Goal: Information Seeking & Learning: Learn about a topic

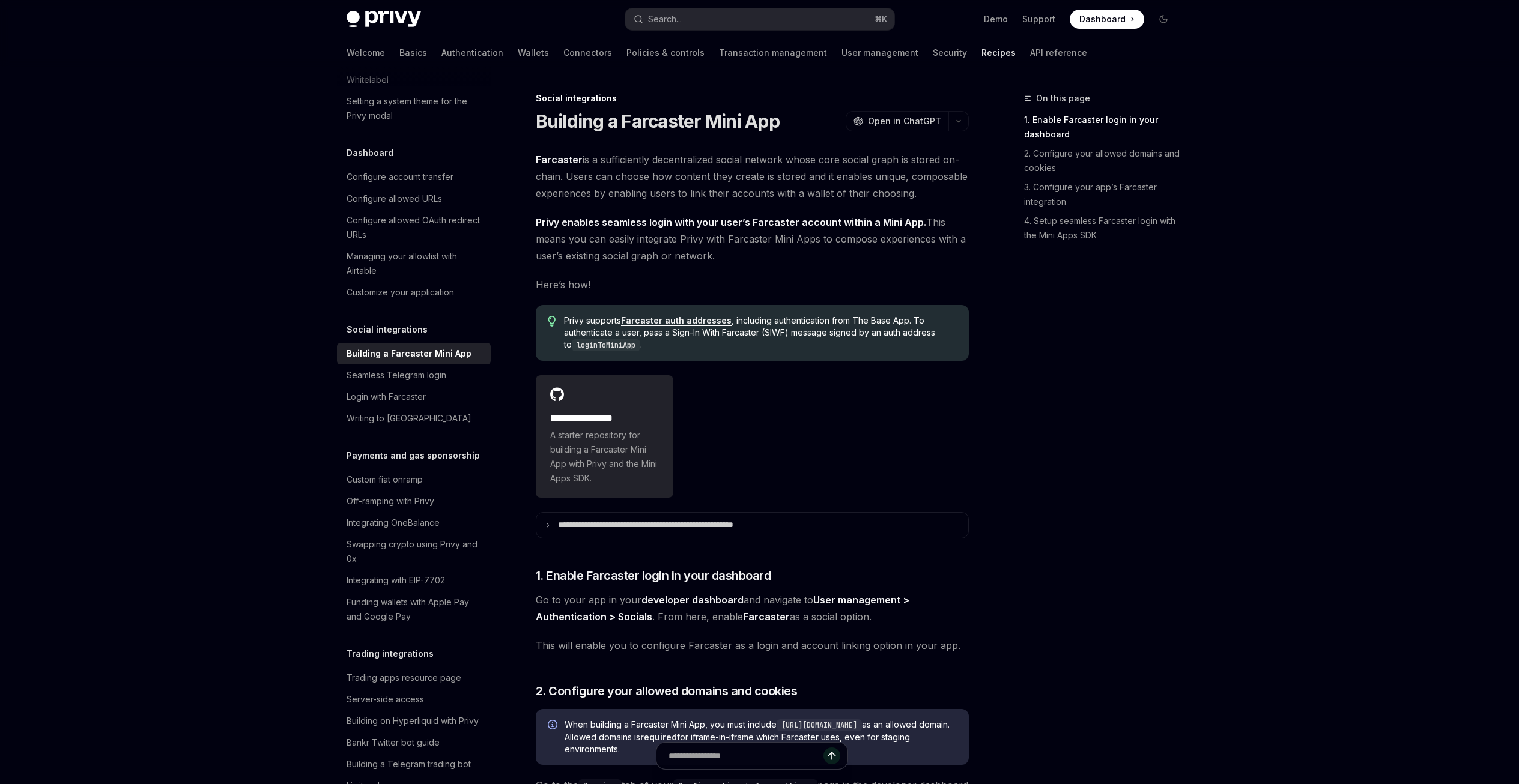
scroll to position [698, 0]
type textarea "*"
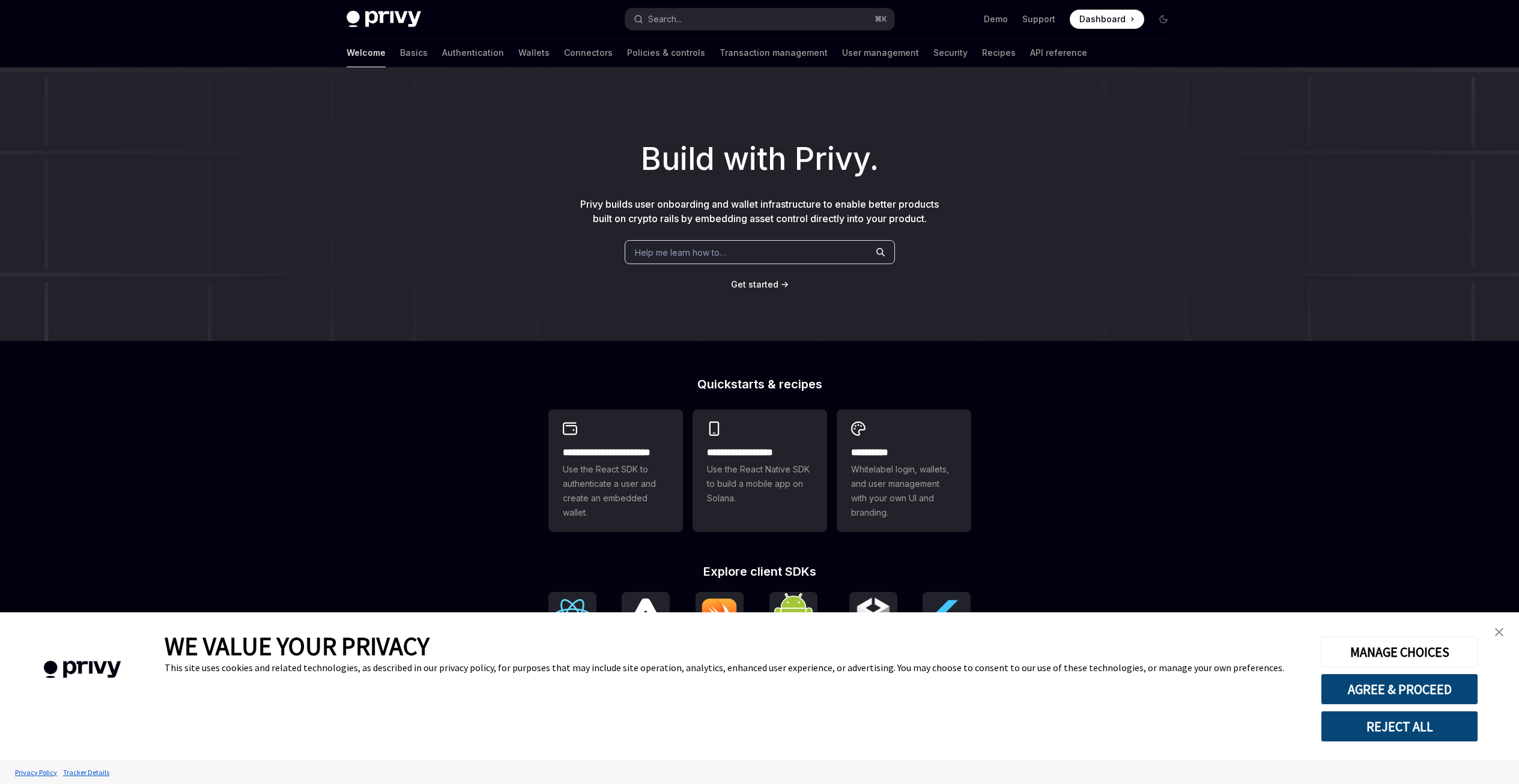
scroll to position [147, 0]
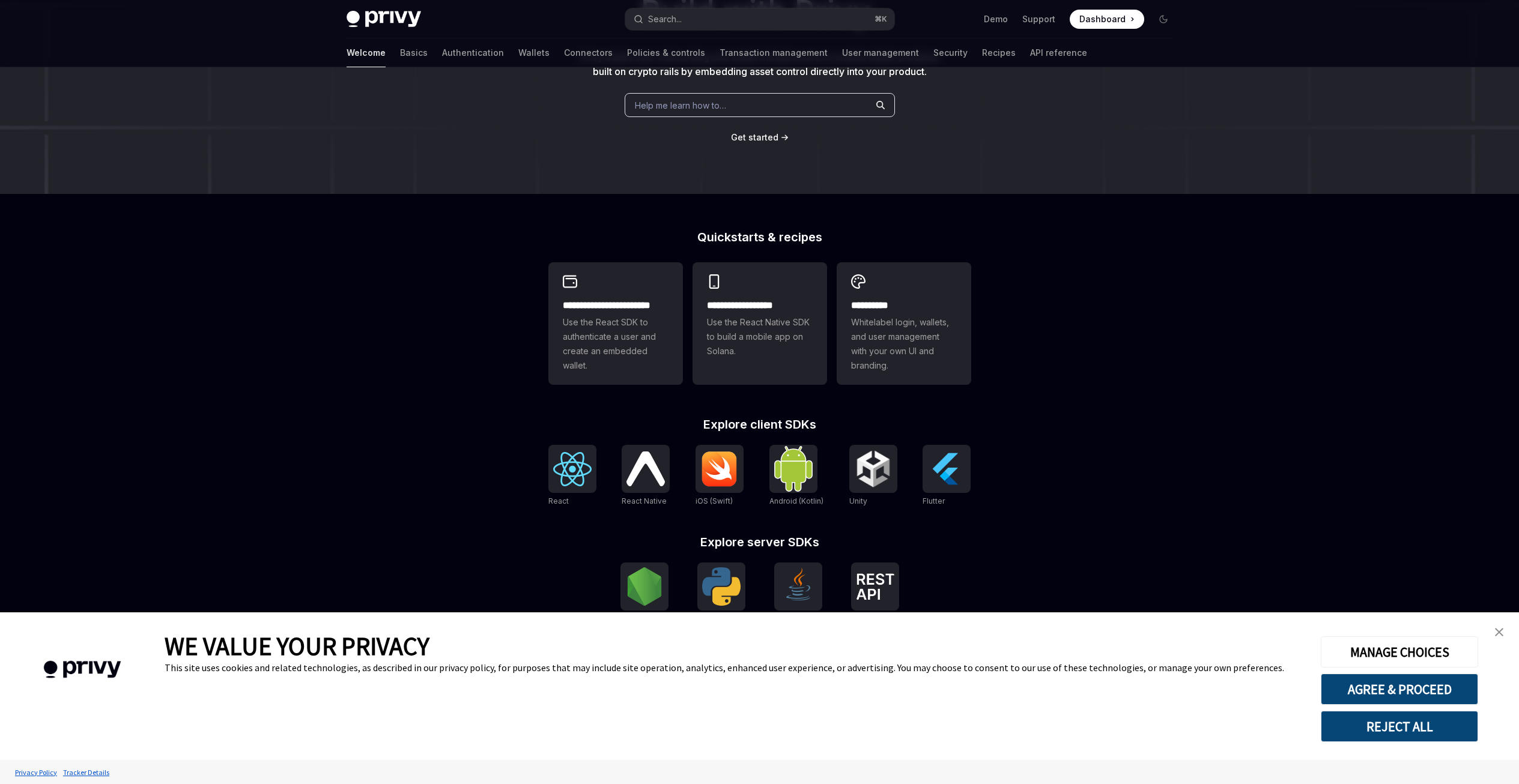
click at [1499, 635] on img "close banner" at bounding box center [1499, 632] width 8 height 8
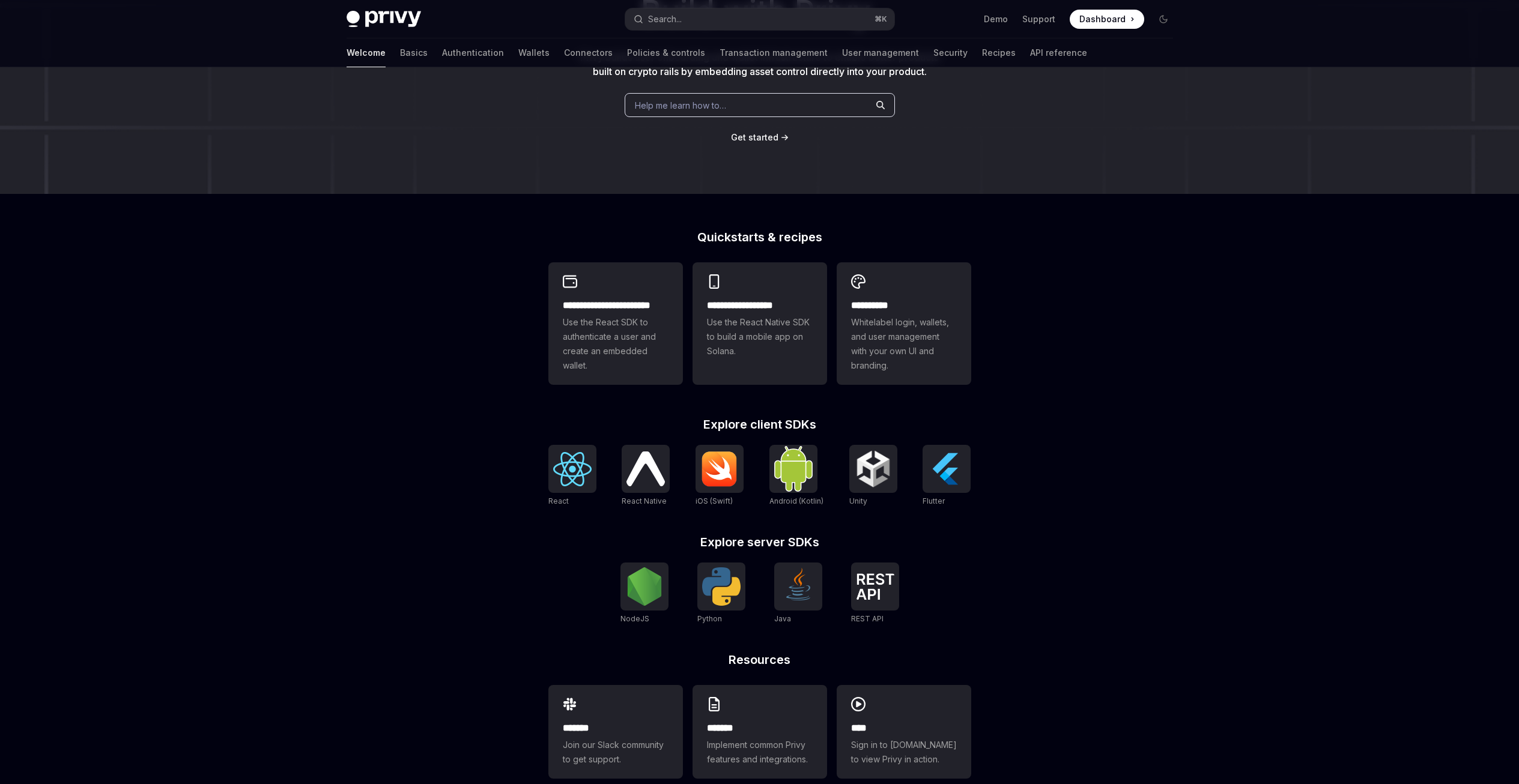
scroll to position [170, 0]
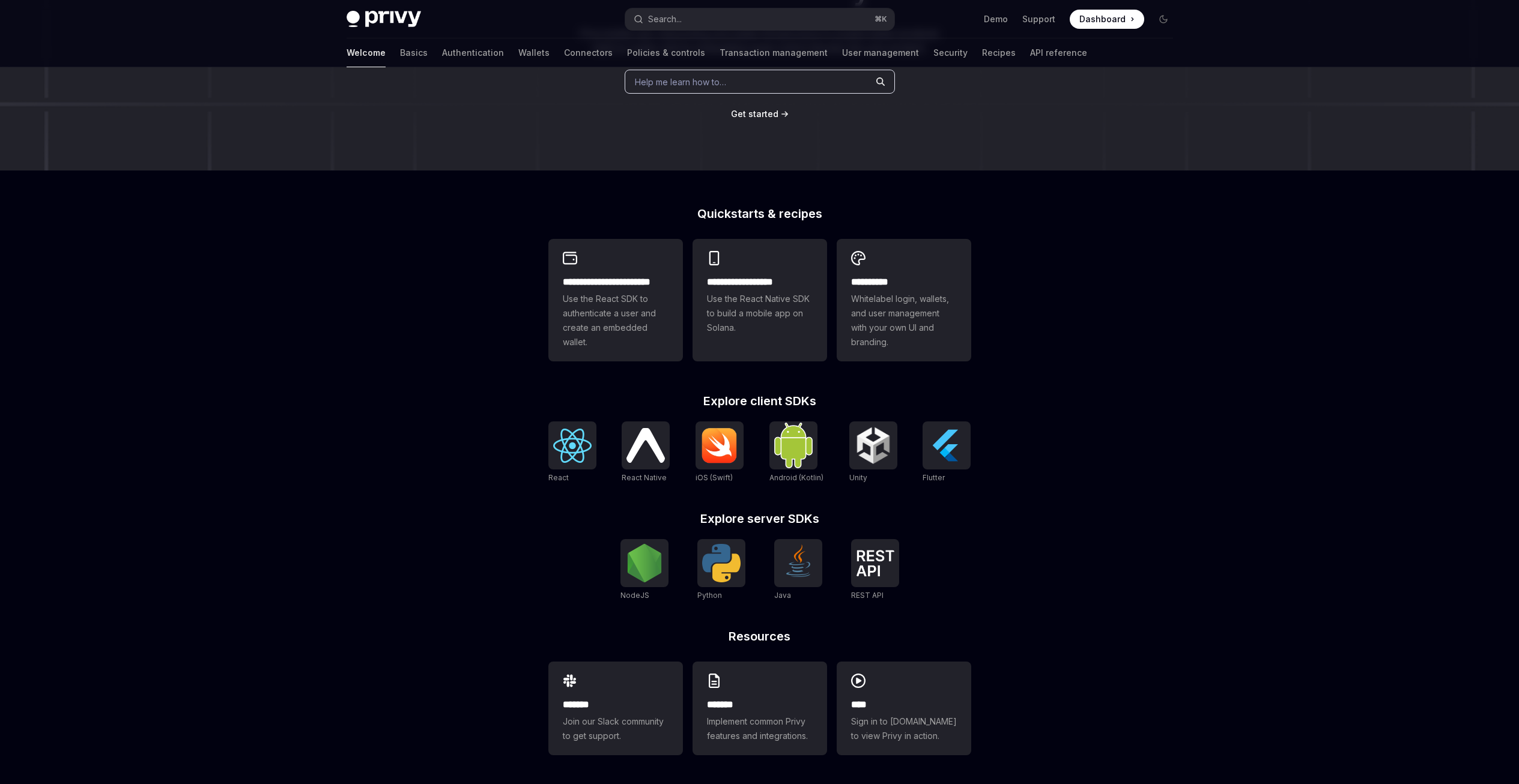
type textarea "*"
